Goal: Participate in discussion: Engage in conversation with other users on a specific topic

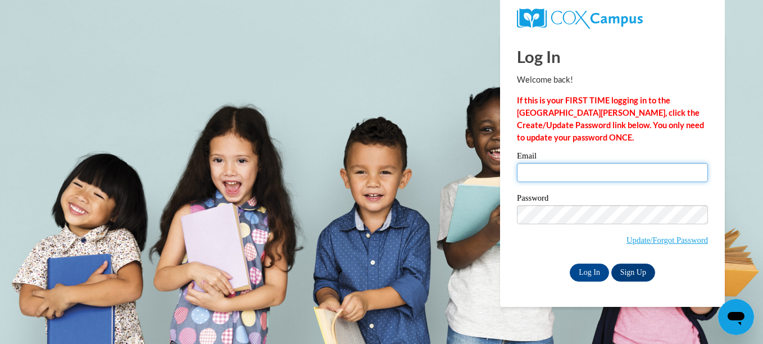
click at [542, 174] on input "Email" at bounding box center [612, 172] width 191 height 19
type input "sofiae@ymcaatlanta.org"
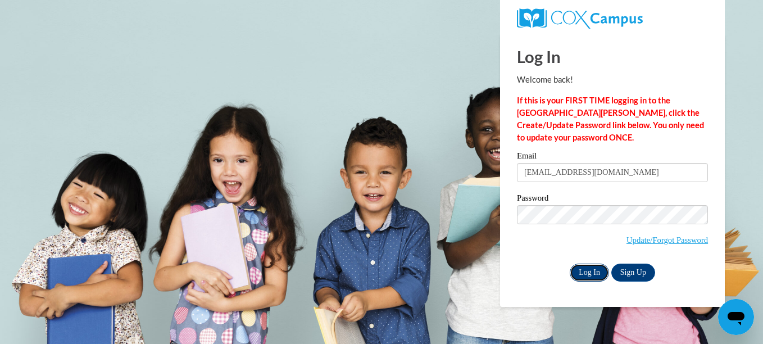
click at [588, 272] on input "Log In" at bounding box center [589, 273] width 39 height 18
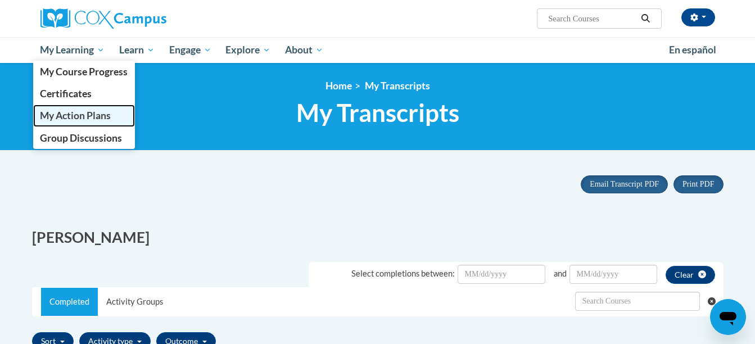
click at [79, 111] on span "My Action Plans" at bounding box center [75, 116] width 71 height 12
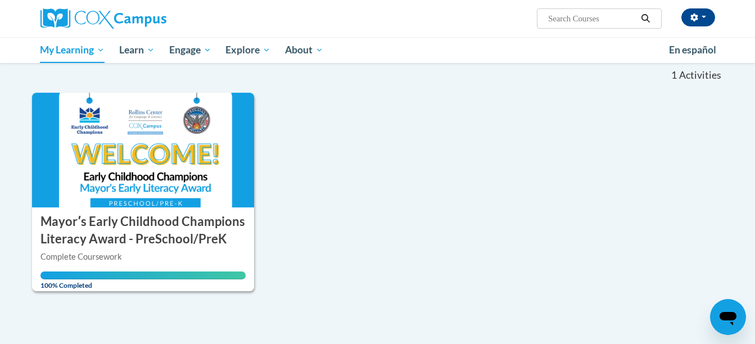
scroll to position [112, 0]
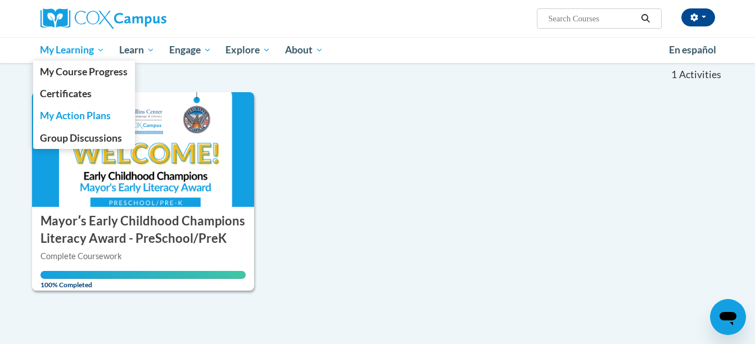
click at [87, 58] on link "My Learning" at bounding box center [72, 50] width 79 height 26
click at [91, 132] on span "Group Discussions" at bounding box center [81, 138] width 82 height 12
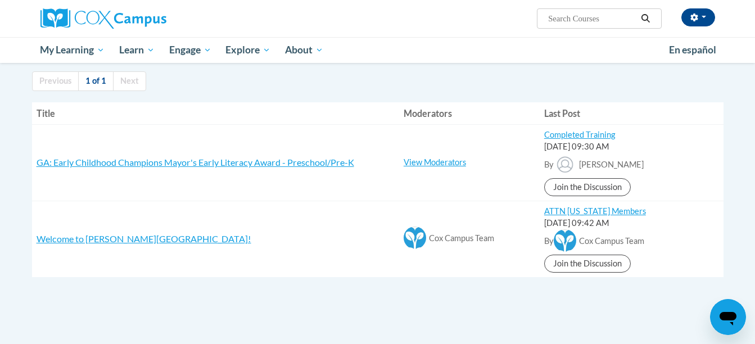
scroll to position [112, 0]
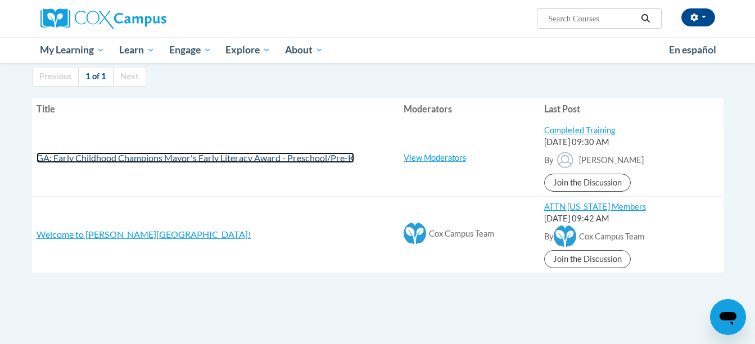
click at [141, 156] on span "GA: Early Childhood Champions Mayor's Early Literacy Award - Preschool/Pre-K" at bounding box center [196, 157] width 318 height 11
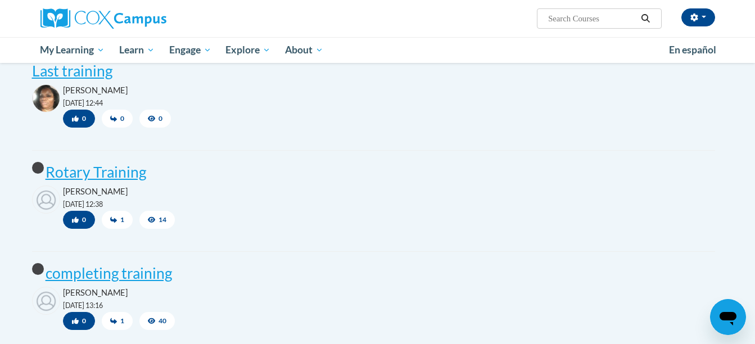
scroll to position [281, 0]
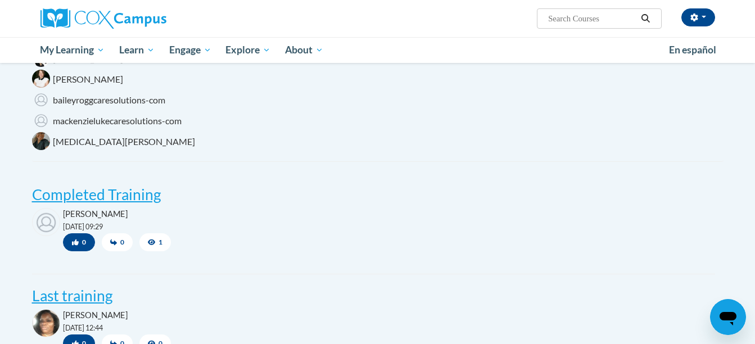
click at [73, 78] on span "[PERSON_NAME]" at bounding box center [88, 79] width 70 height 11
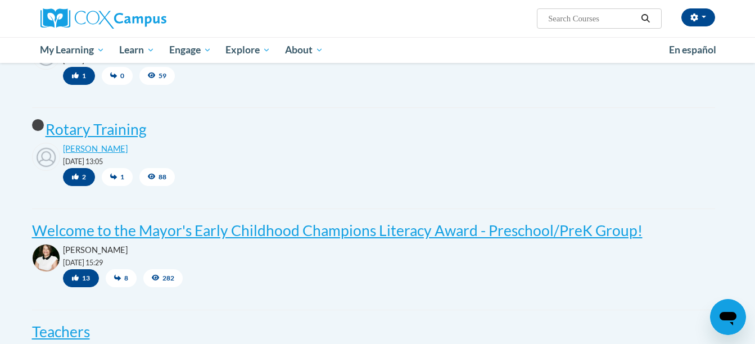
scroll to position [1518, 0]
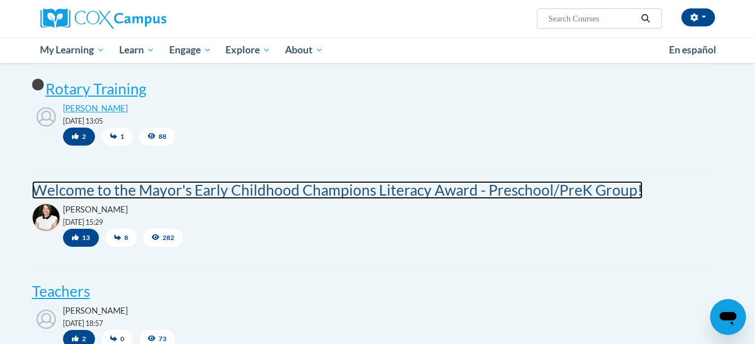
click at [100, 191] on post "Welcome to the Mayor's Early Childhood Champions Literacy Award - Preschool/Pre…" at bounding box center [337, 190] width 611 height 18
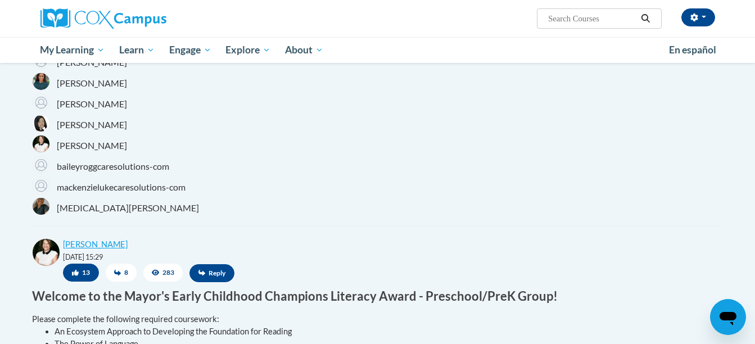
scroll to position [225, 0]
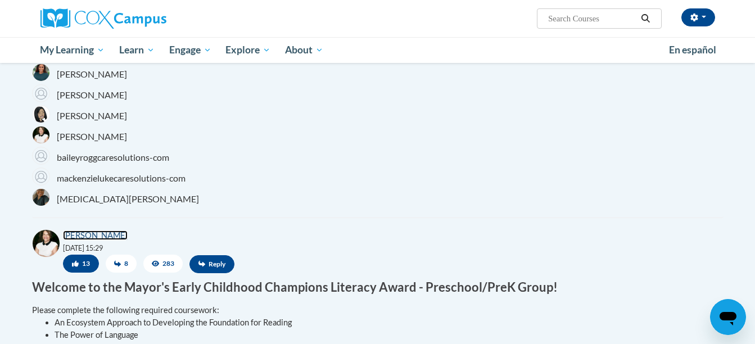
click at [86, 234] on link "Trina Heath" at bounding box center [95, 235] width 65 height 10
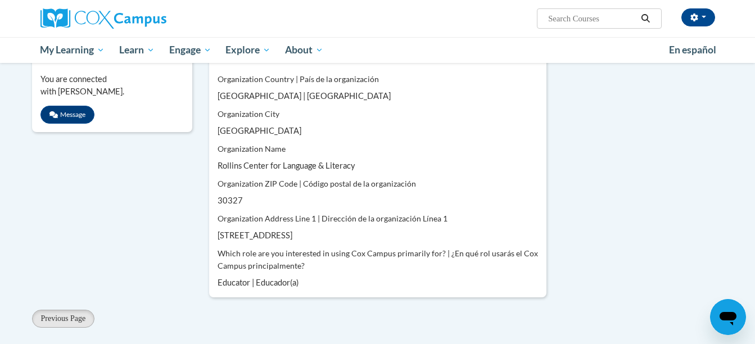
scroll to position [281, 0]
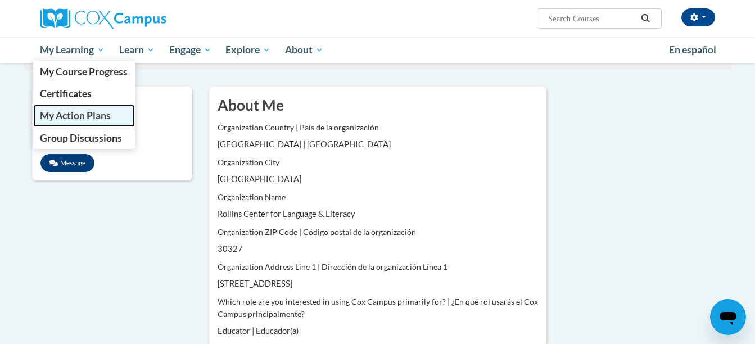
click at [59, 121] on span "My Action Plans" at bounding box center [75, 116] width 71 height 12
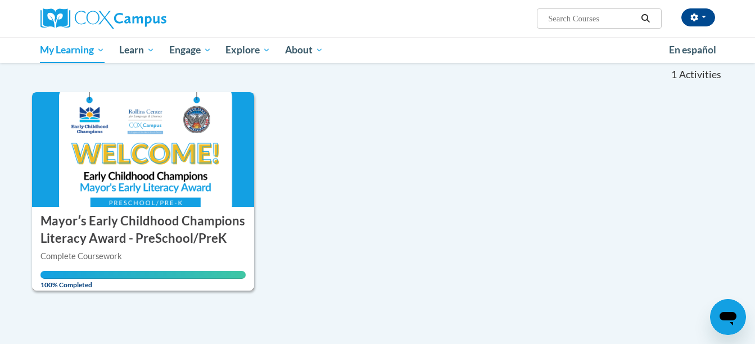
click at [139, 158] on img at bounding box center [143, 149] width 223 height 115
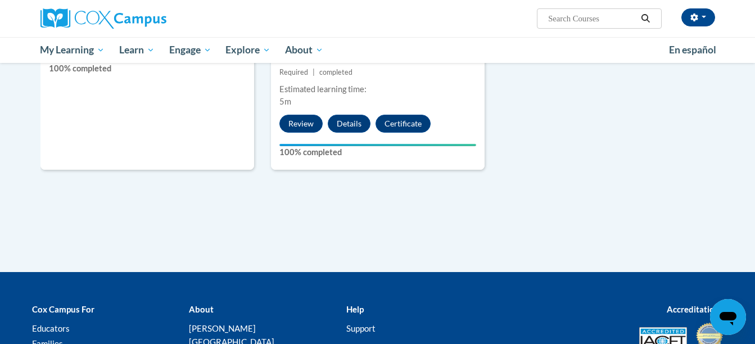
scroll to position [394, 0]
